Goal: Task Accomplishment & Management: Use online tool/utility

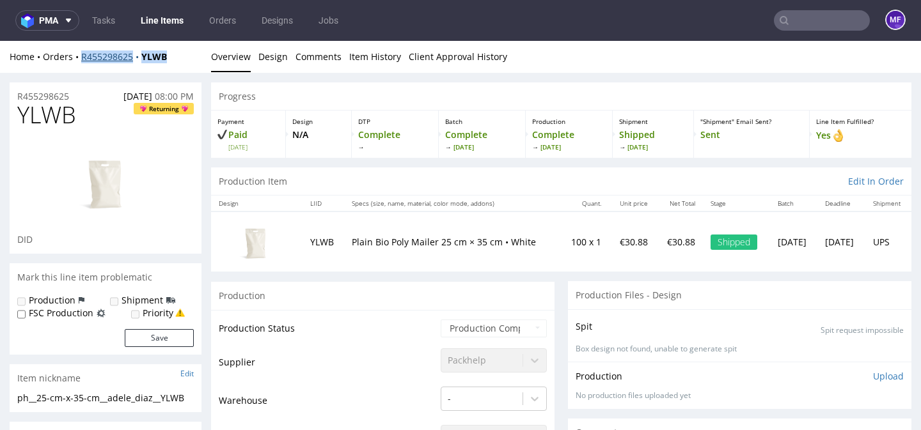
drag, startPoint x: 173, startPoint y: 59, endPoint x: 83, endPoint y: 61, distance: 90.2
click at [83, 61] on div "Home Orders R455298625 YLWB" at bounding box center [106, 57] width 192 height 13
copy div "R455298625 YLWB"
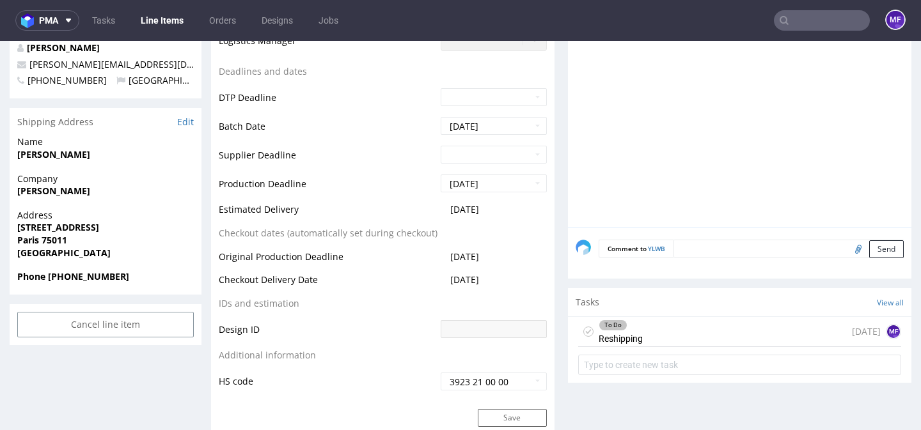
scroll to position [481, 0]
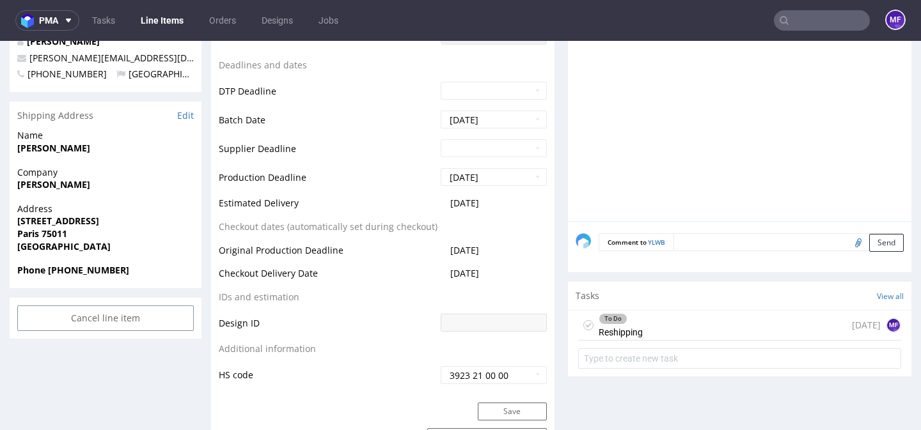
click at [663, 326] on div "To Do Reshipping 5 days ago MF" at bounding box center [739, 326] width 323 height 30
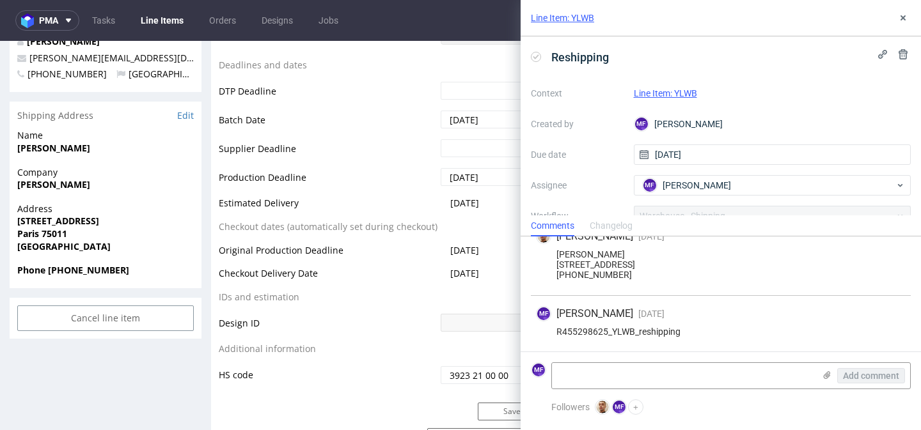
scroll to position [85, 0]
click at [637, 373] on textarea at bounding box center [683, 376] width 262 height 26
paste textarea "1Z5A15806898121714"
type textarea "1Z5A15806898121714"
click at [733, 338] on div "MF Michał Fedorowicz 1 day ago 8th Sep 2025, 09:58 R455298625_YLWB_reshipping" at bounding box center [721, 324] width 380 height 56
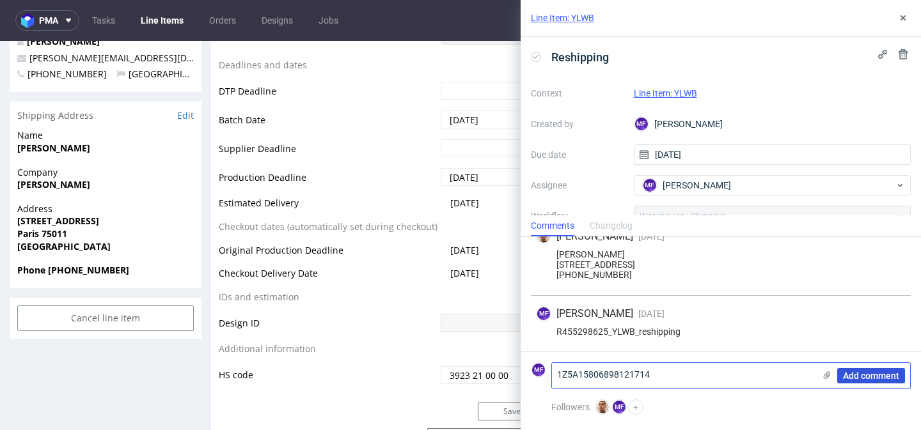
click at [856, 377] on span "Add comment" at bounding box center [871, 375] width 56 height 9
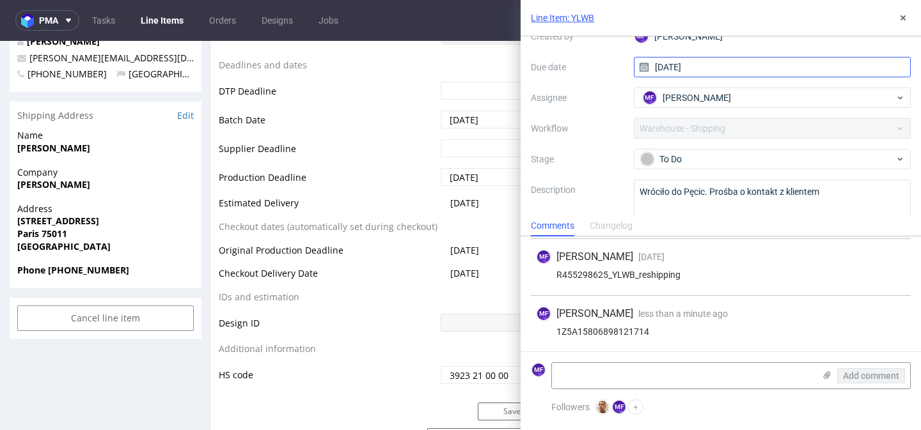
scroll to position [98, 0]
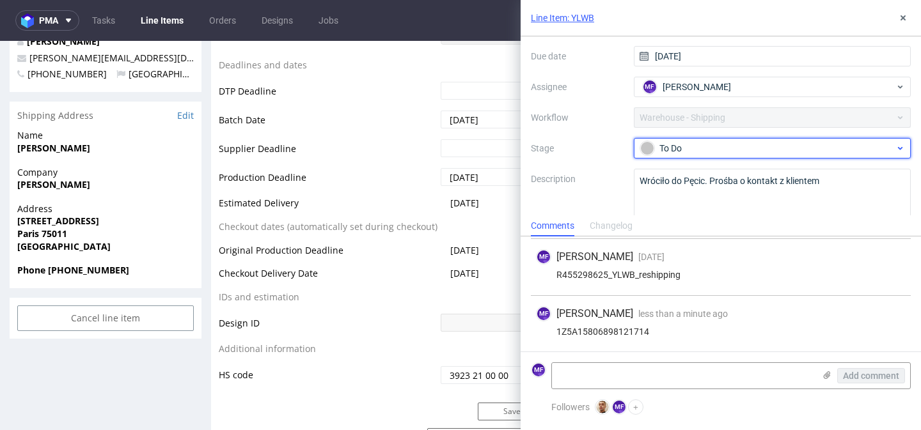
click at [733, 149] on div "To Do" at bounding box center [767, 148] width 254 height 14
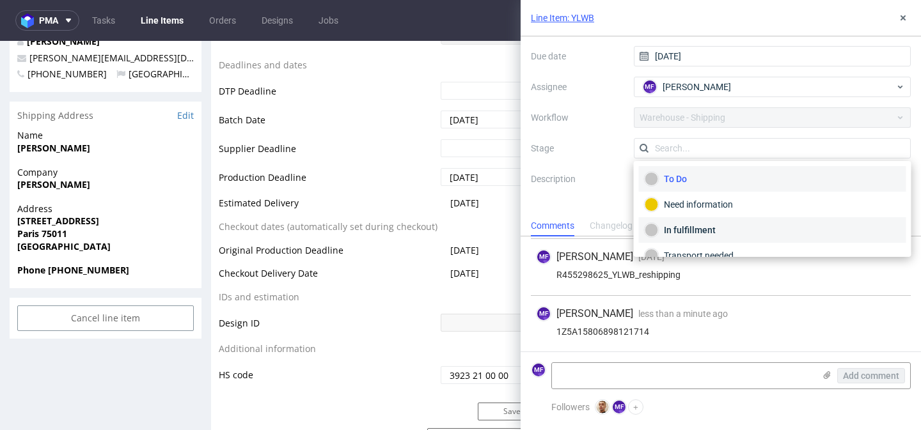
scroll to position [68, 0]
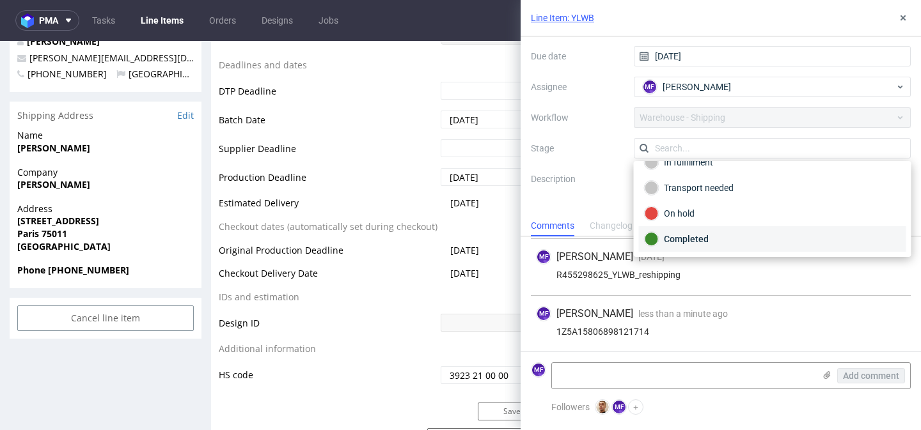
click at [725, 235] on div "Completed" at bounding box center [772, 239] width 256 height 14
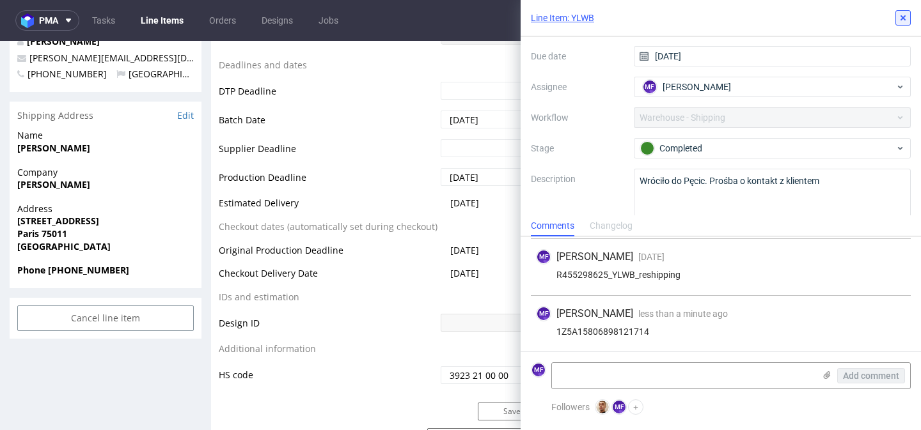
click at [900, 18] on icon at bounding box center [902, 18] width 10 height 10
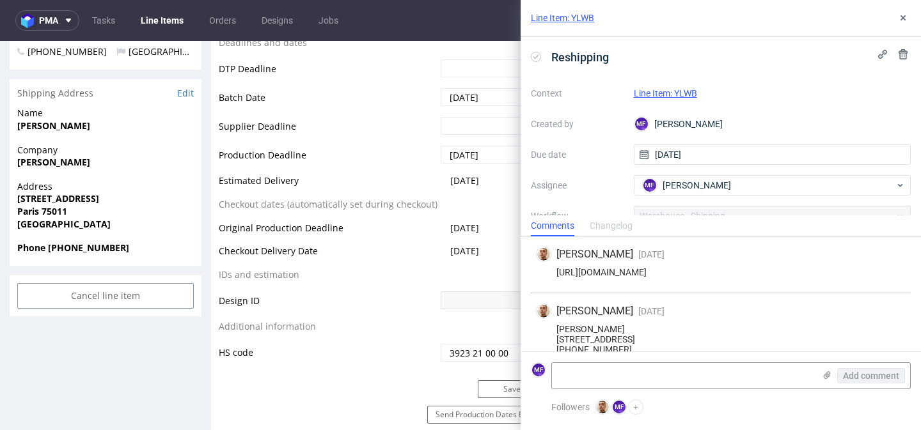
scroll to position [2, 0]
